Goal: Task Accomplishment & Management: Use online tool/utility

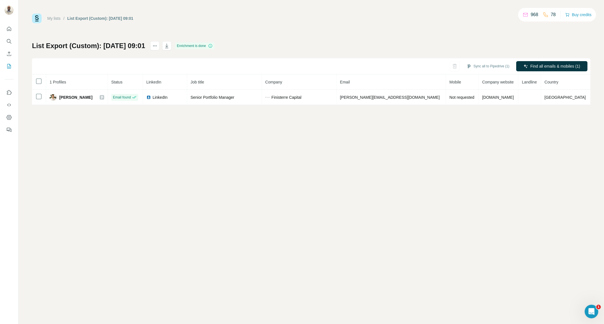
click at [231, 24] on div "My lists / List Export (Custom): [DATE] 09:01 968 78 Buy credits List Export (C…" at bounding box center [311, 60] width 559 height 92
click at [12, 55] on button "Enrich CSV" at bounding box center [9, 54] width 9 height 10
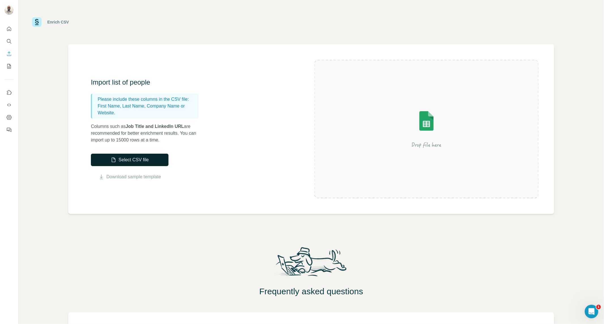
click at [157, 161] on button "Select CSV file" at bounding box center [130, 160] width 78 height 12
click at [145, 155] on button "Select CSV file" at bounding box center [130, 160] width 78 height 12
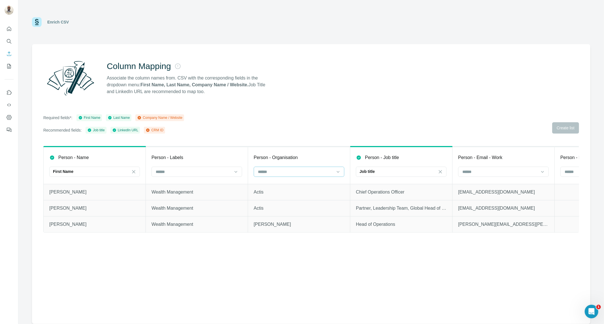
click at [290, 174] on input at bounding box center [296, 172] width 77 height 6
click at [293, 183] on div "Company Name" at bounding box center [299, 185] width 81 height 6
click at [569, 126] on span "Create list" at bounding box center [566, 128] width 18 height 6
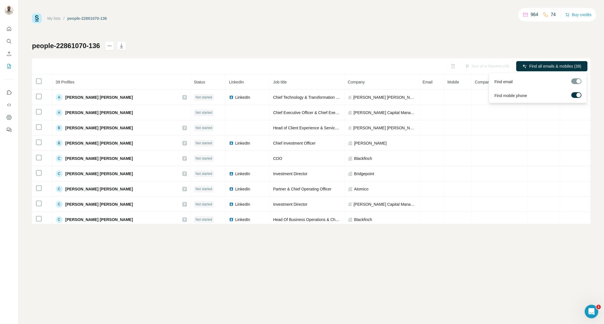
click at [549, 68] on span "Find all emails & mobiles (39)" at bounding box center [556, 66] width 52 height 6
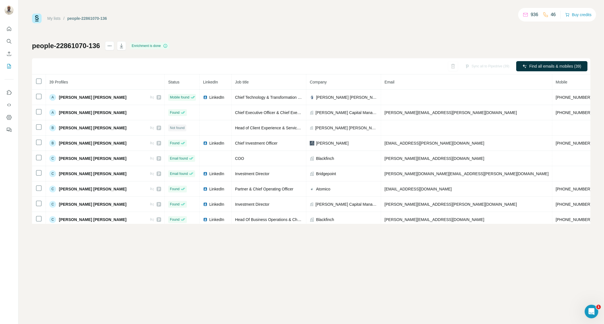
click at [35, 81] on th at bounding box center [39, 82] width 14 height 15
click at [494, 64] on div "Sync all to Pipedrive (39)" at bounding box center [487, 66] width 52 height 10
click at [487, 65] on div "Sync all to Pipedrive (39)" at bounding box center [487, 66] width 52 height 10
click at [110, 47] on icon "actions" at bounding box center [110, 46] width 6 height 6
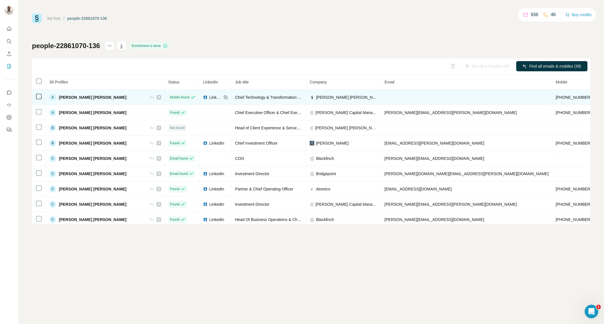
click at [158, 97] on icon at bounding box center [159, 97] width 2 height 3
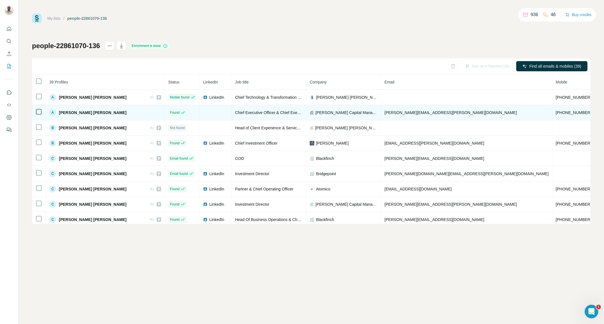
scroll to position [0, 5]
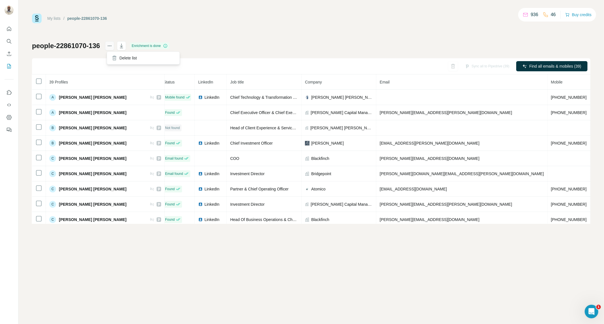
click at [109, 46] on icon "actions" at bounding box center [110, 46] width 6 height 6
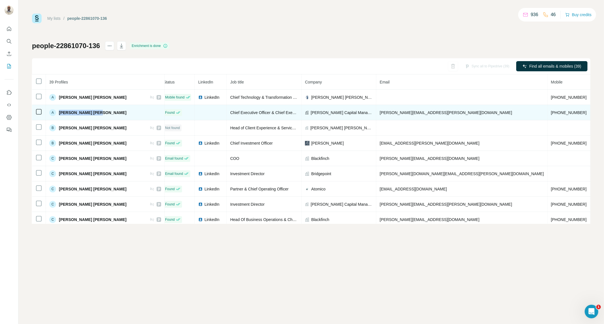
drag, startPoint x: 107, startPoint y: 111, endPoint x: 58, endPoint y: 110, distance: 49.0
click at [58, 110] on div "A [PERSON_NAME] [PERSON_NAME]" at bounding box center [105, 112] width 112 height 7
drag, startPoint x: 440, startPoint y: 114, endPoint x: 477, endPoint y: 111, distance: 36.3
click at [548, 111] on td "[PHONE_NUMBER]" at bounding box center [569, 112] width 43 height 15
copy span "[PHONE_NUMBER]"
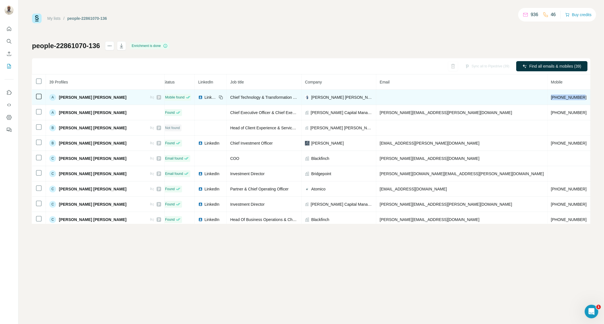
drag, startPoint x: 474, startPoint y: 96, endPoint x: 440, endPoint y: 96, distance: 34.3
click at [548, 96] on td "[PHONE_NUMBER]" at bounding box center [569, 97] width 43 height 15
copy span "[PHONE_NUMBER]"
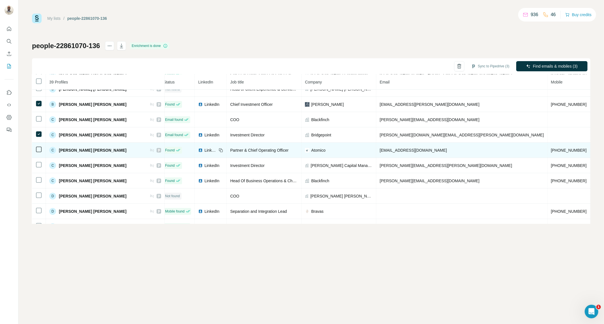
scroll to position [39, 5]
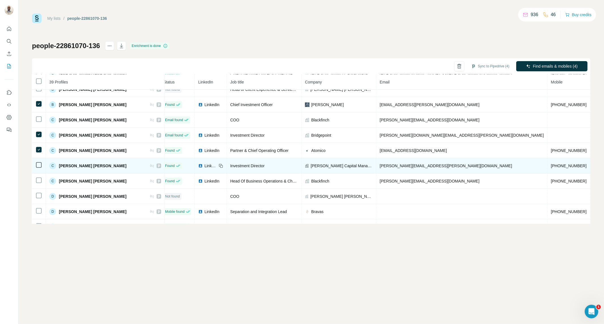
click at [35, 167] on td at bounding box center [39, 165] width 14 height 15
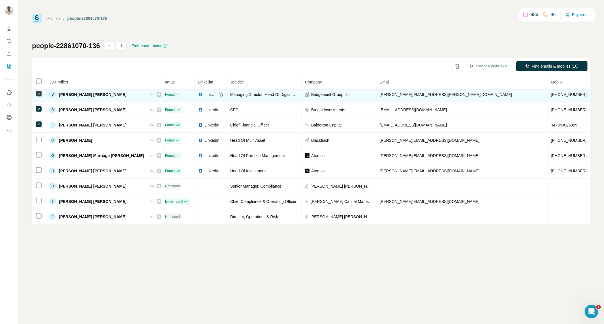
scroll to position [187, 5]
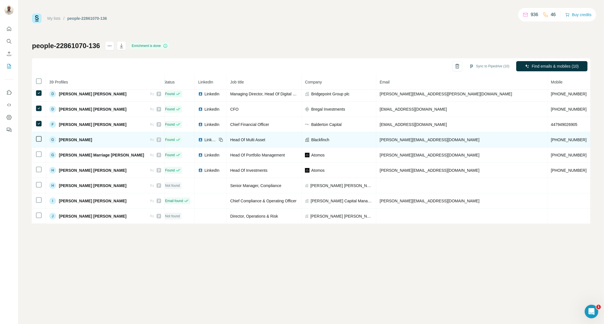
click at [54, 142] on div "G" at bounding box center [52, 140] width 7 height 7
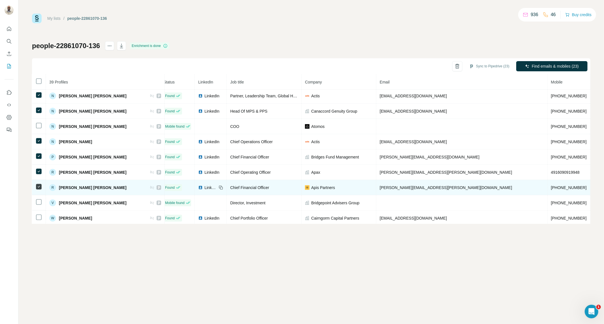
scroll to position [473, 5]
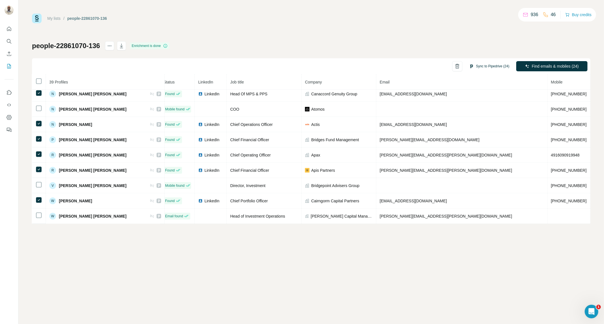
click at [495, 65] on button "Sync to Pipedrive (24)" at bounding box center [490, 66] width 48 height 9
click at [478, 109] on button "Sync to Pipedrive" at bounding box center [480, 108] width 63 height 11
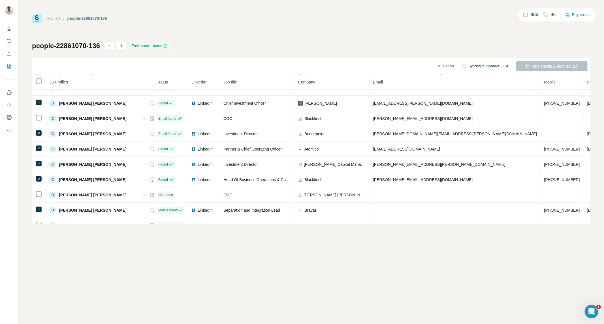
scroll to position [0, 5]
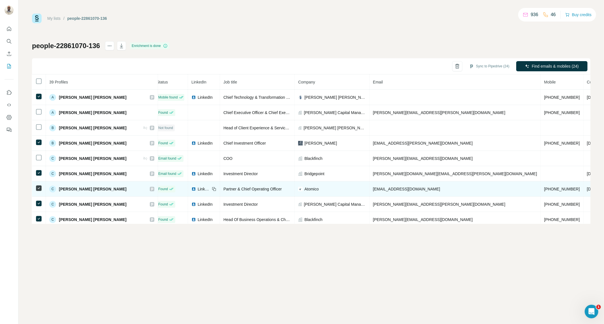
click at [150, 189] on icon at bounding box center [151, 189] width 3 height 5
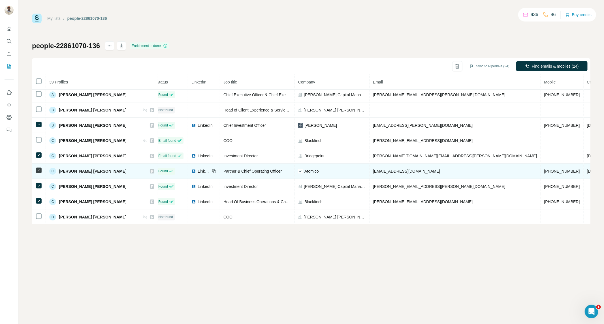
scroll to position [18, 5]
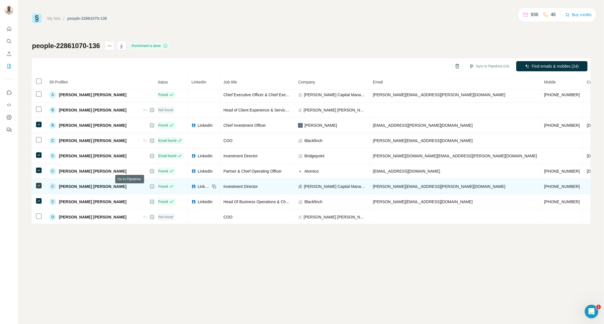
click at [150, 186] on icon at bounding box center [151, 186] width 3 height 5
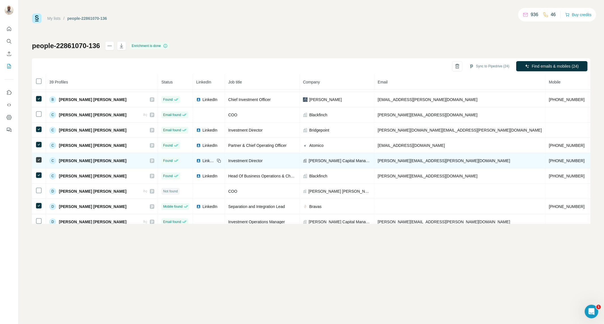
scroll to position [42, 0]
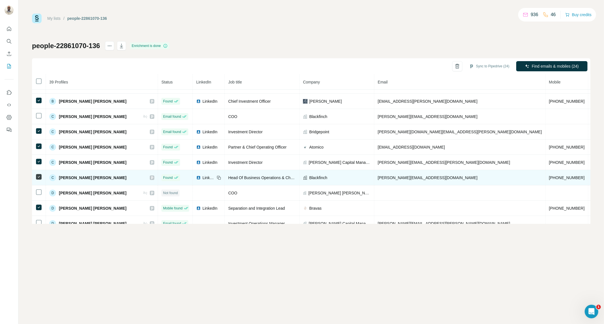
click at [150, 179] on icon at bounding box center [151, 178] width 3 height 5
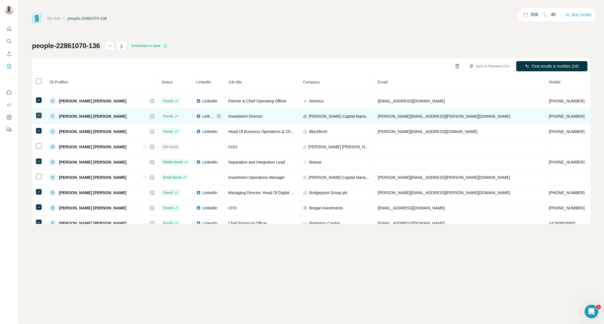
scroll to position [88, 0]
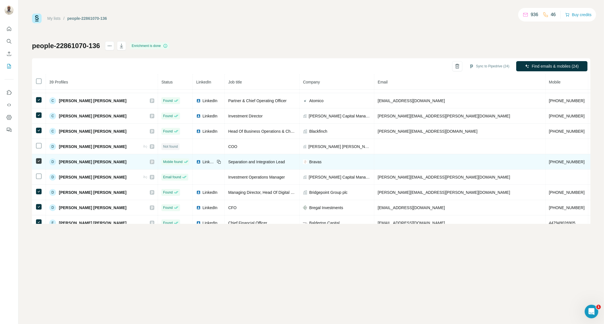
click at [151, 164] on icon at bounding box center [152, 162] width 2 height 3
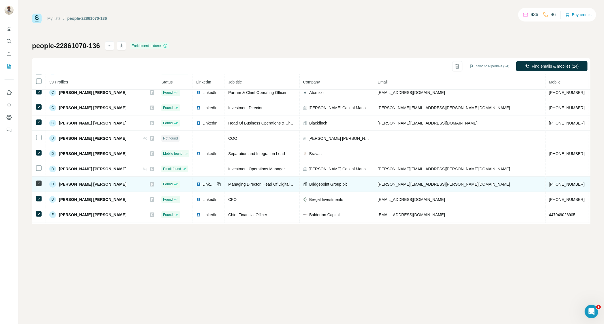
scroll to position [97, 0]
click at [151, 186] on icon at bounding box center [152, 184] width 2 height 3
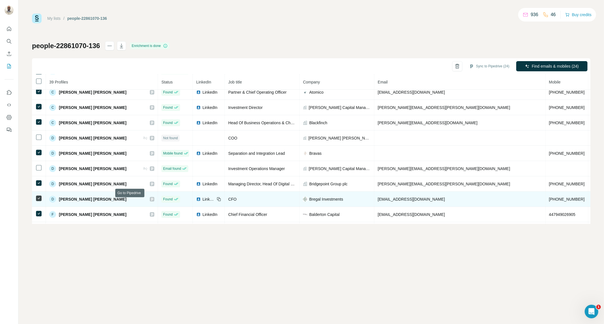
click at [150, 201] on icon at bounding box center [151, 199] width 3 height 5
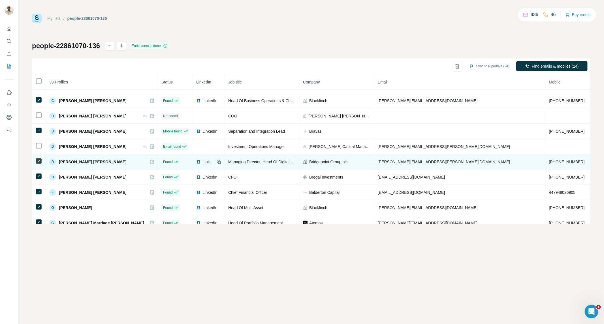
scroll to position [119, 0]
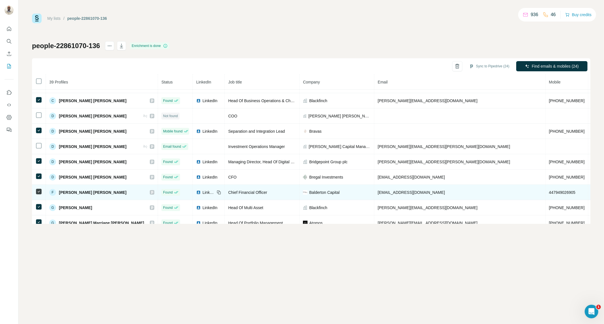
click at [150, 195] on icon at bounding box center [151, 192] width 3 height 5
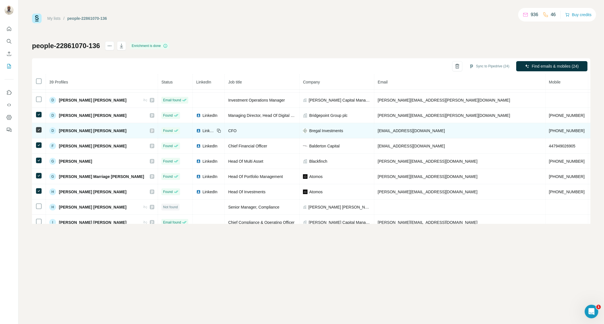
scroll to position [166, 0]
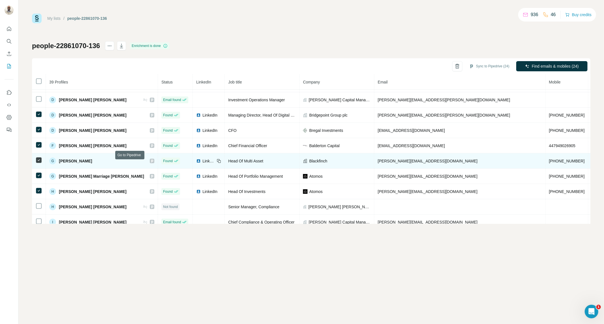
click at [150, 164] on icon at bounding box center [151, 161] width 3 height 5
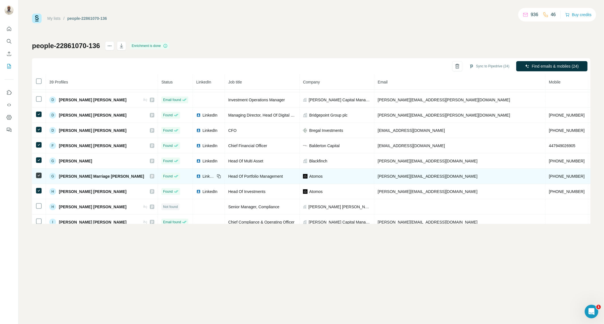
click at [133, 179] on td "G [PERSON_NAME] Marriage [PERSON_NAME]" at bounding box center [102, 176] width 112 height 15
click at [150, 178] on icon at bounding box center [151, 176] width 3 height 5
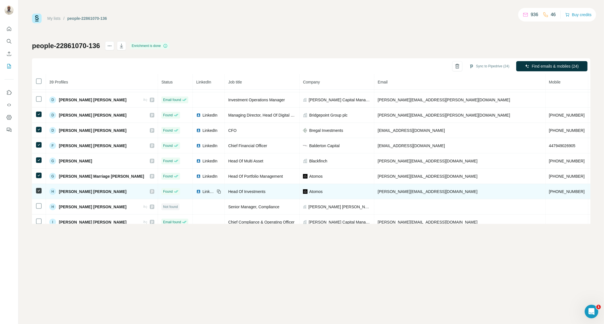
click at [151, 193] on icon at bounding box center [152, 191] width 2 height 3
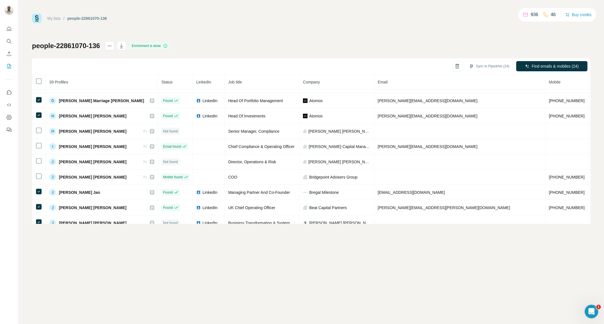
scroll to position [242, 0]
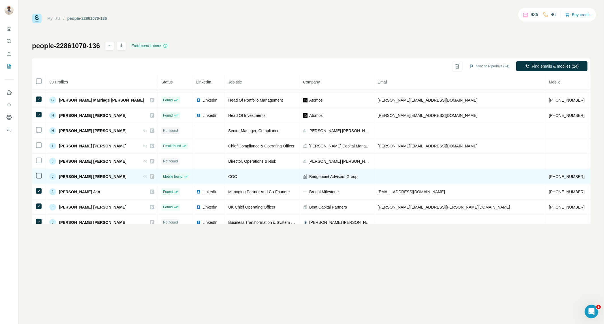
click at [150, 179] on icon at bounding box center [151, 177] width 3 height 5
drag, startPoint x: 449, startPoint y: 181, endPoint x: 489, endPoint y: 182, distance: 40.3
click at [489, 182] on tr "J [PERSON_NAME] [PERSON_NAME] Mobile found COO Bridgepoint Advisers Group [PHON…" at bounding box center [365, 176] width 666 height 15
copy span "447593320471"
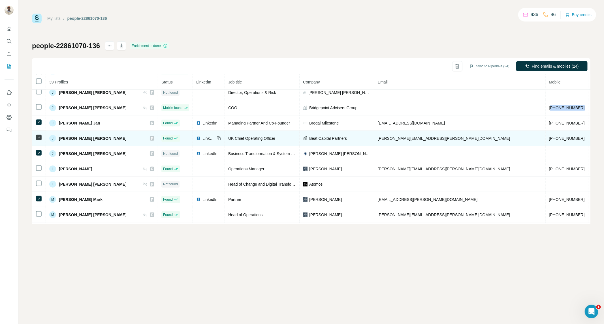
scroll to position [311, 0]
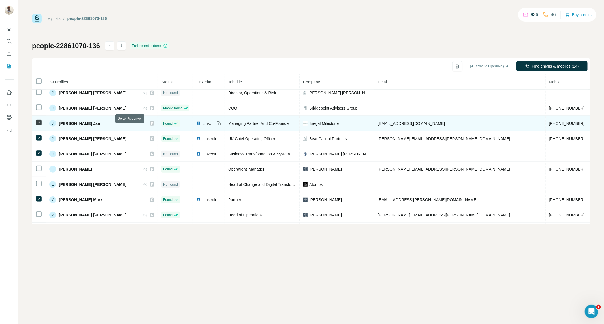
click at [150, 126] on icon at bounding box center [151, 123] width 3 height 5
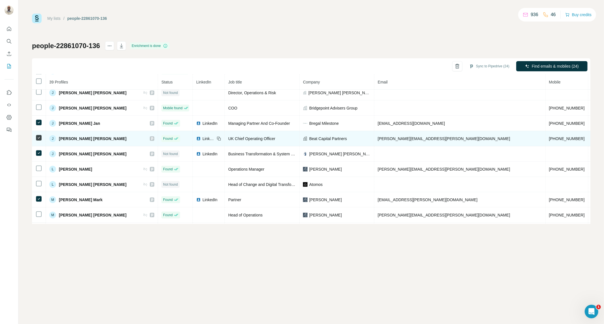
click at [151, 140] on icon at bounding box center [152, 138] width 2 height 3
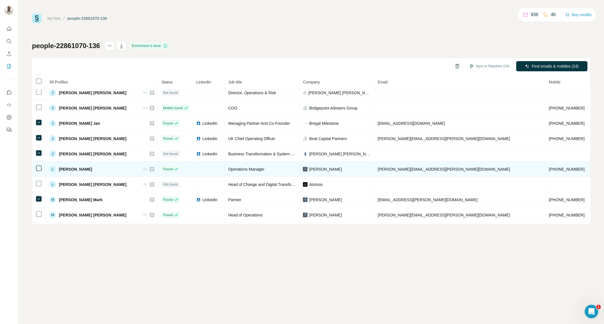
click at [150, 172] on icon at bounding box center [151, 169] width 3 height 5
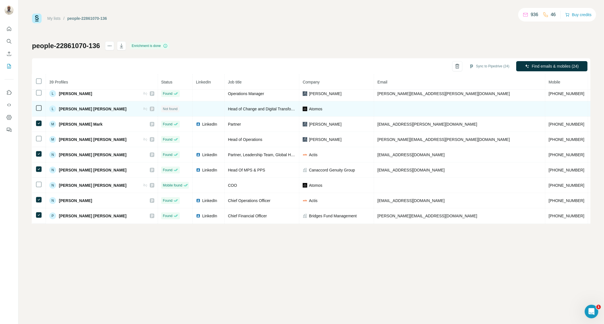
scroll to position [386, 0]
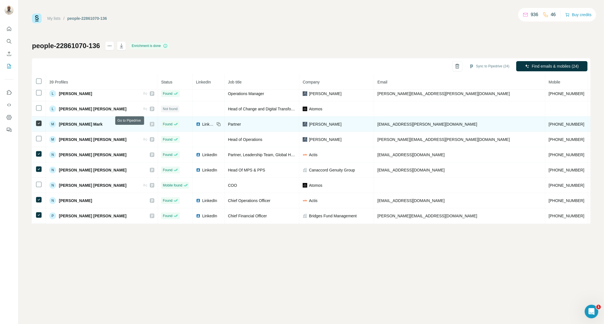
click at [151, 126] on icon at bounding box center [152, 124] width 2 height 3
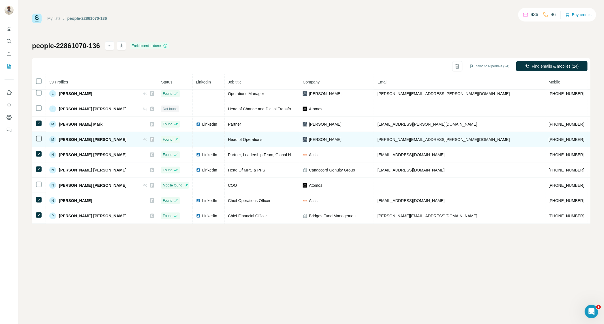
click at [151, 141] on icon at bounding box center [152, 139] width 2 height 3
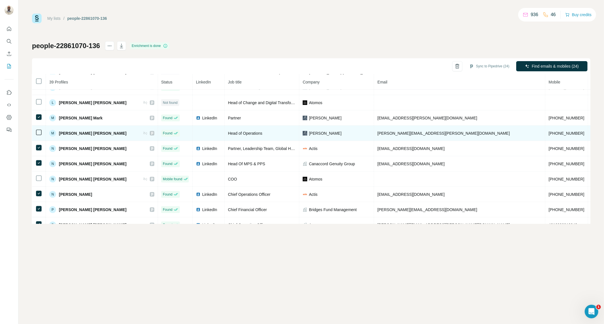
scroll to position [393, 0]
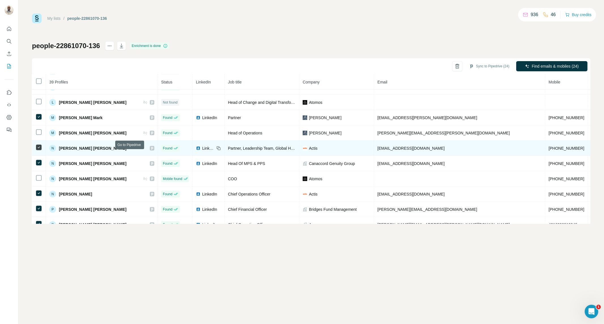
click at [150, 151] on icon at bounding box center [151, 148] width 3 height 5
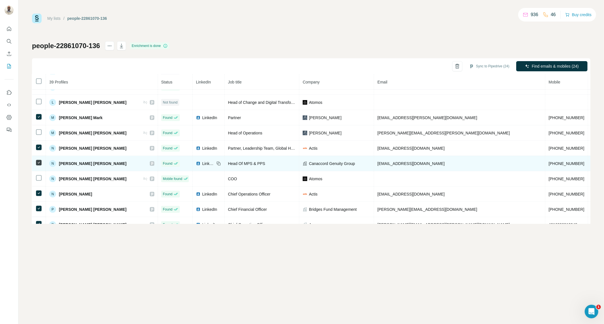
click at [150, 166] on icon at bounding box center [151, 164] width 3 height 5
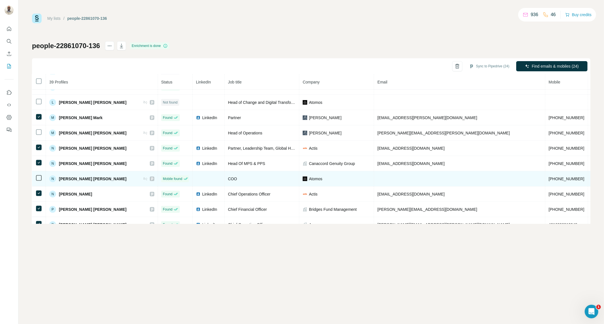
click at [150, 181] on icon at bounding box center [151, 179] width 3 height 5
drag, startPoint x: 482, startPoint y: 184, endPoint x: 444, endPoint y: 183, distance: 38.0
click at [546, 183] on td "[PHONE_NUMBER]" at bounding box center [567, 178] width 43 height 15
copy span "[PHONE_NUMBER]"
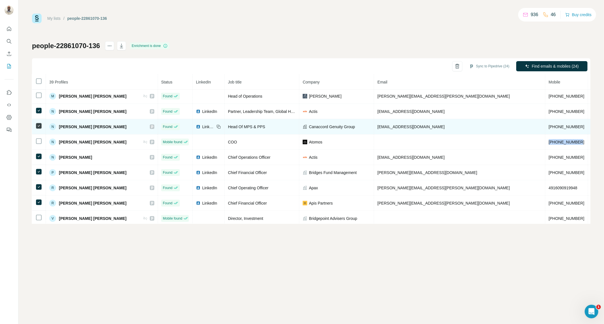
scroll to position [430, 0]
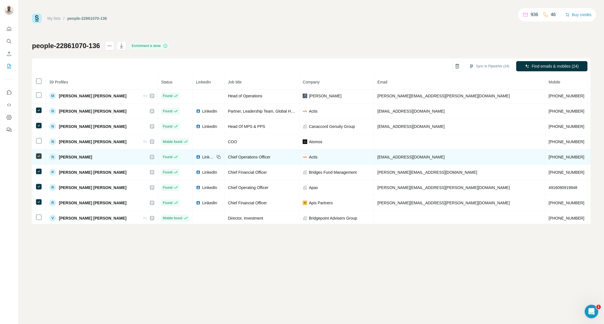
click at [150, 160] on icon at bounding box center [151, 157] width 3 height 5
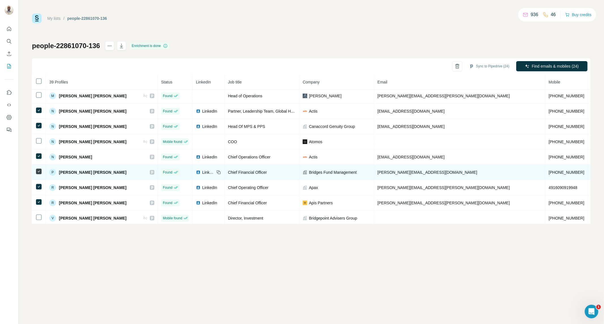
click at [150, 175] on icon at bounding box center [151, 172] width 3 height 5
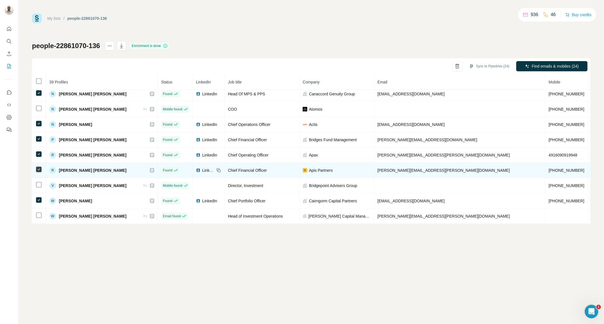
scroll to position [470, 0]
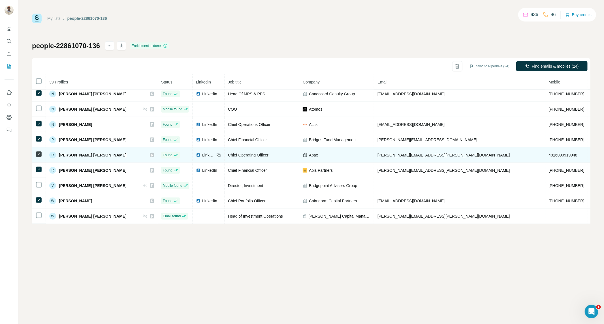
click at [151, 154] on icon at bounding box center [152, 155] width 2 height 3
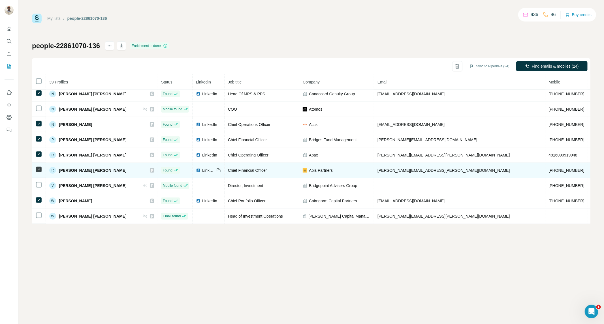
click at [150, 169] on icon at bounding box center [151, 170] width 3 height 5
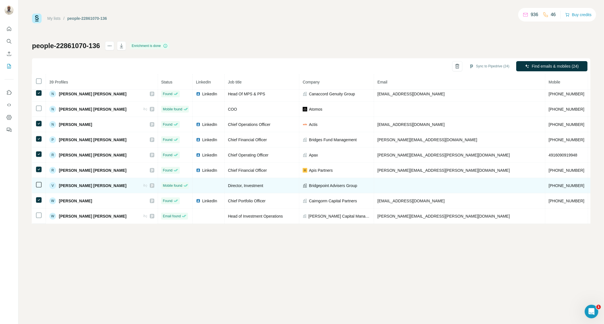
click at [150, 184] on icon at bounding box center [151, 186] width 3 height 5
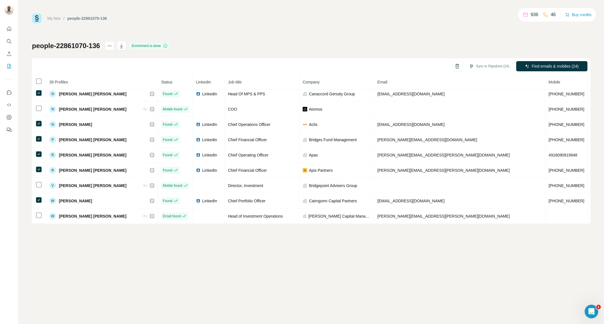
scroll to position [473, 0]
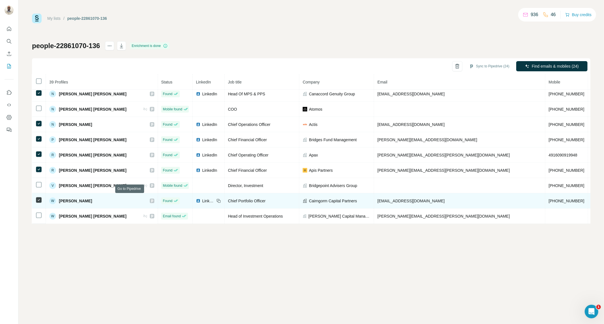
click at [150, 199] on icon at bounding box center [151, 201] width 3 height 5
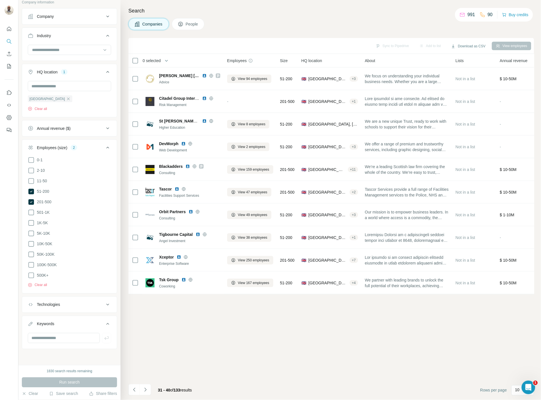
scroll to position [115, 0]
